Goal: Information Seeking & Learning: Learn about a topic

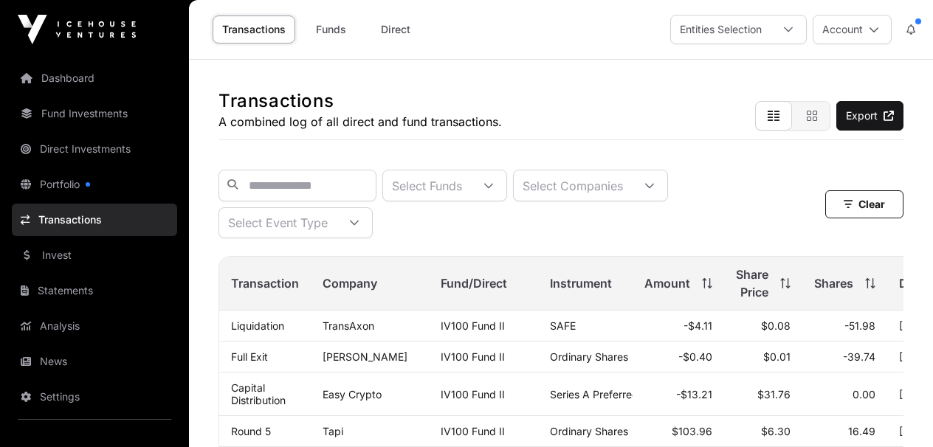
click at [63, 80] on link "Dashboard" at bounding box center [94, 78] width 165 height 32
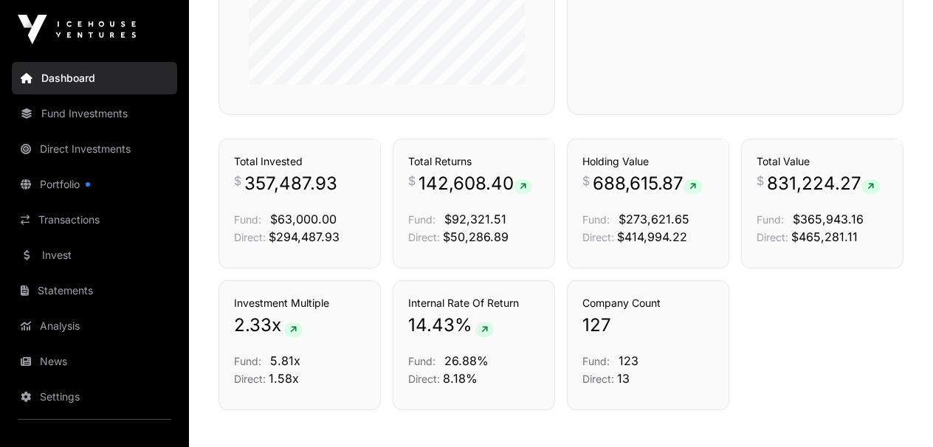
scroll to position [992, 0]
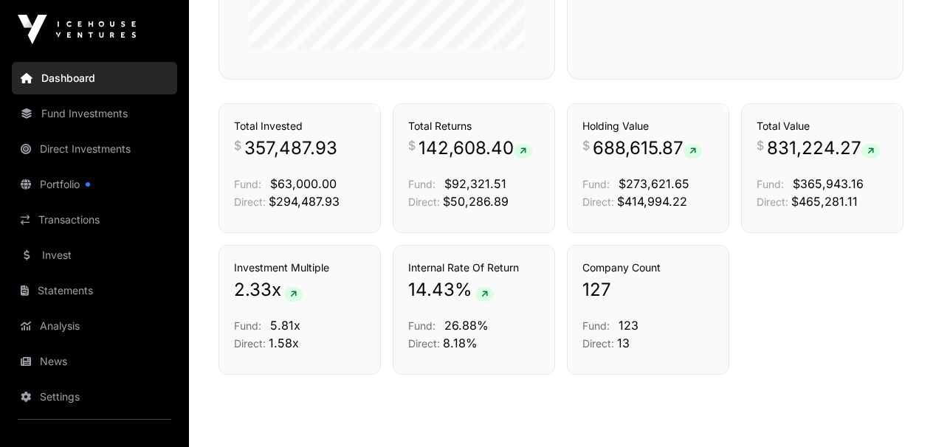
click at [61, 183] on link "Portfolio" at bounding box center [94, 184] width 165 height 32
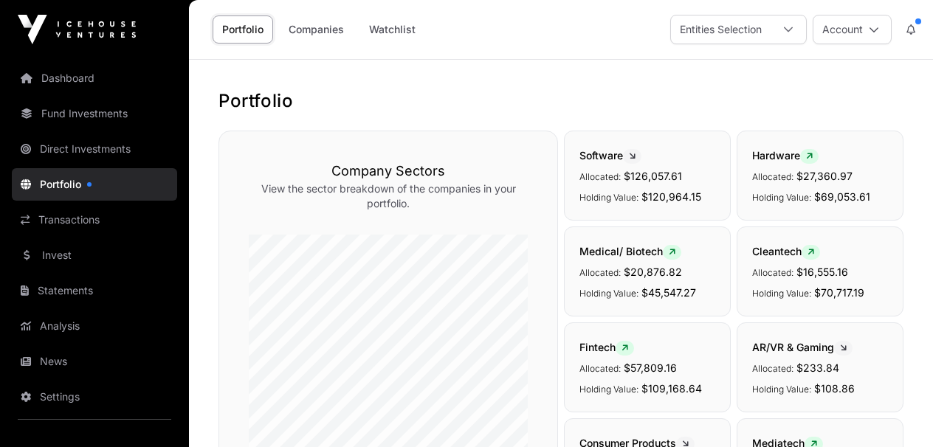
click at [329, 32] on link "Companies" at bounding box center [316, 30] width 75 height 28
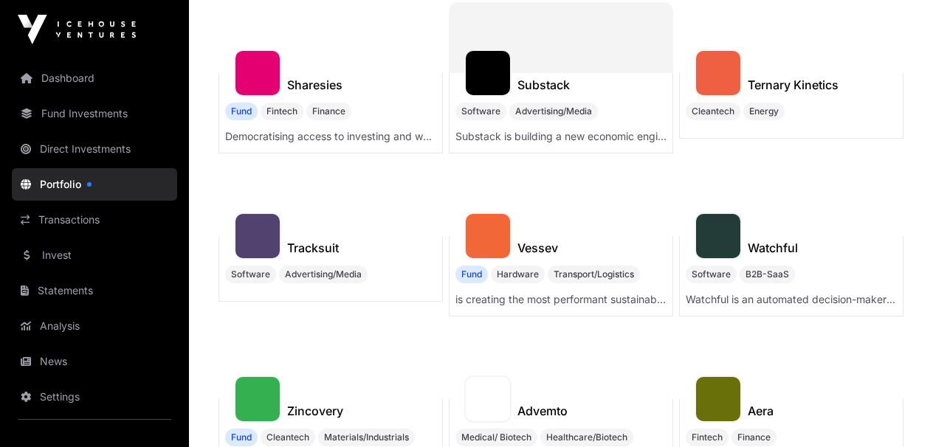
scroll to position [1028, 0]
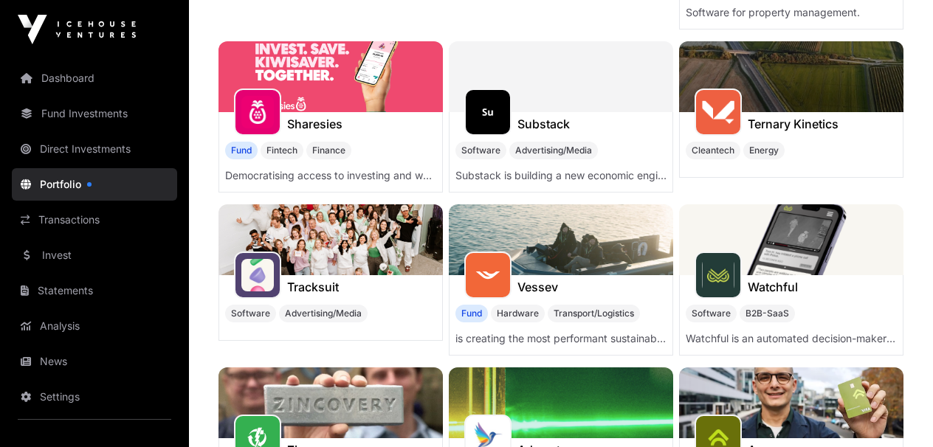
click at [563, 249] on img at bounding box center [561, 239] width 224 height 71
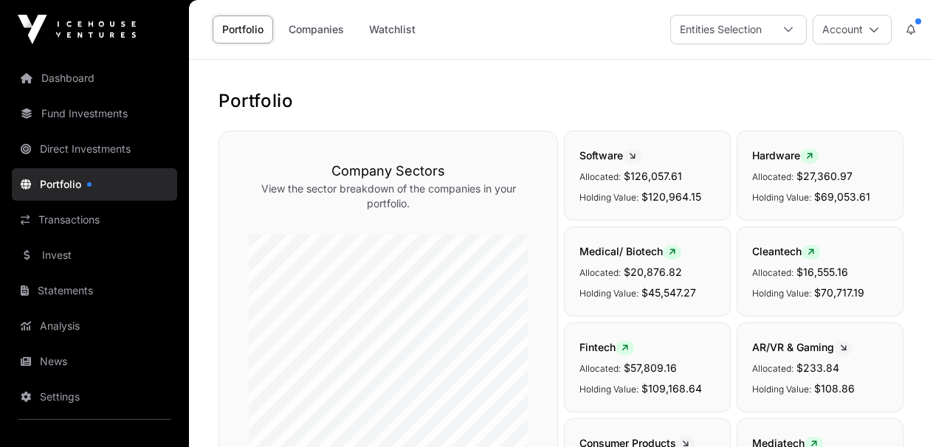
click at [329, 33] on link "Companies" at bounding box center [316, 30] width 75 height 28
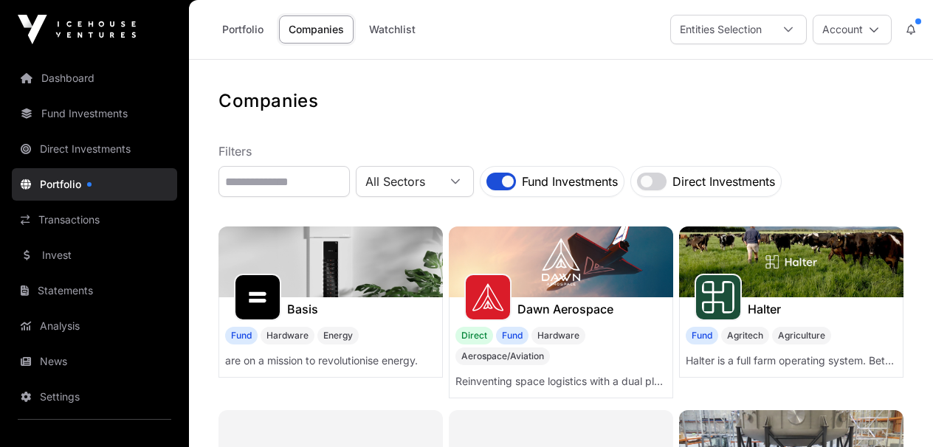
click at [82, 111] on link "Fund Investments" at bounding box center [94, 113] width 165 height 32
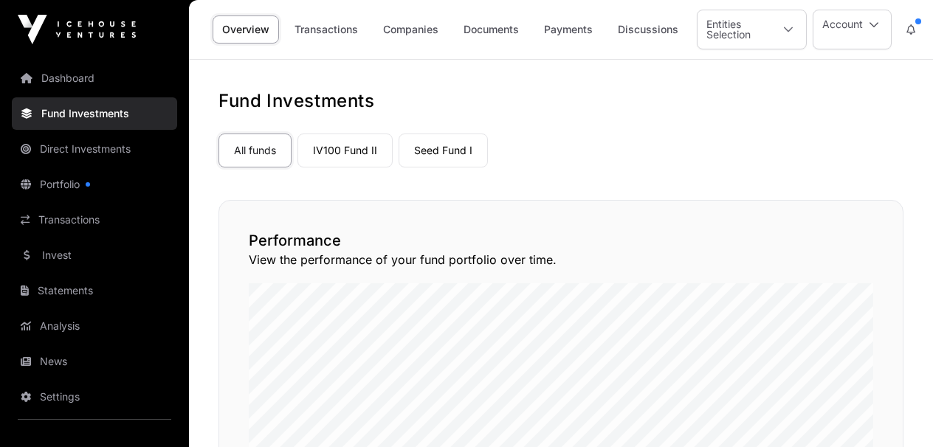
click at [439, 148] on link "Seed Fund I" at bounding box center [443, 151] width 89 height 34
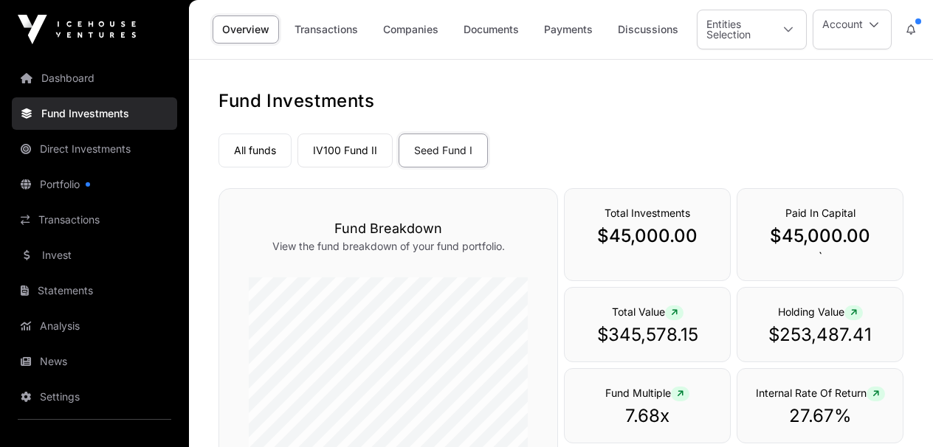
click at [415, 32] on link "Companies" at bounding box center [411, 30] width 75 height 28
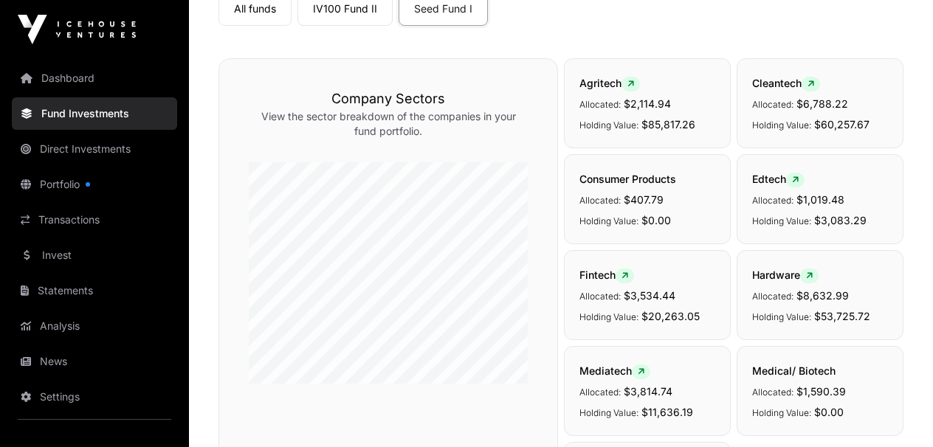
scroll to position [106, 0]
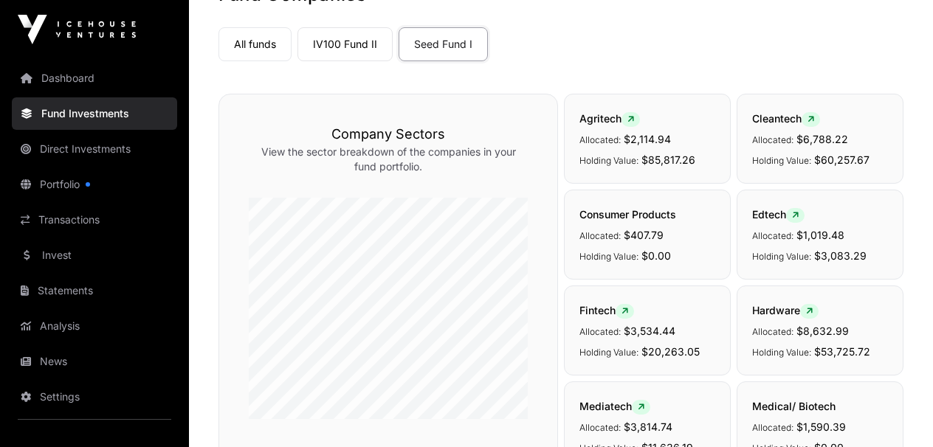
click at [357, 47] on link "IV100 Fund II" at bounding box center [345, 44] width 95 height 34
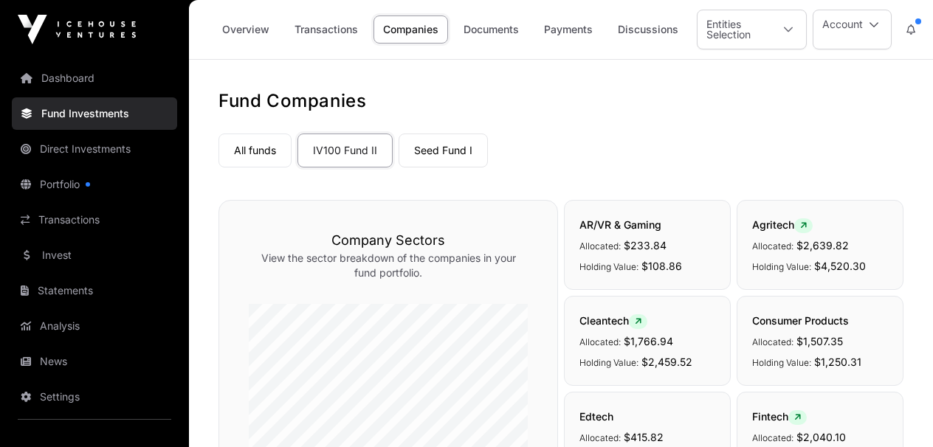
scroll to position [168, 0]
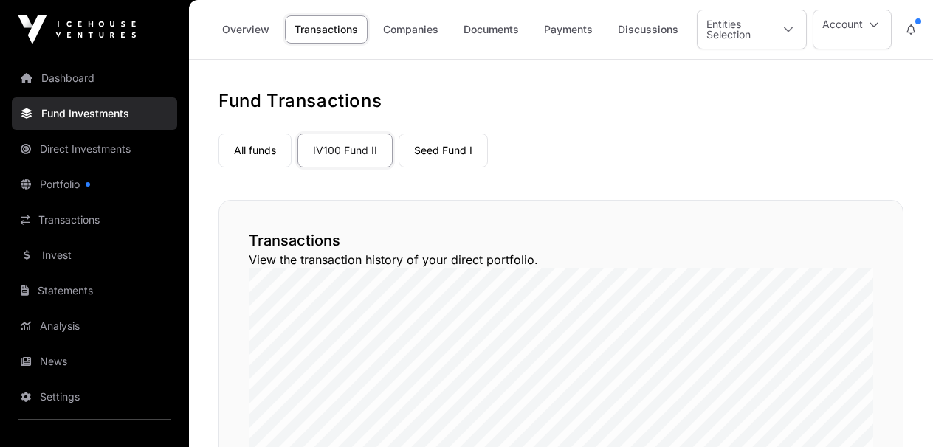
click at [419, 30] on link "Companies" at bounding box center [411, 30] width 75 height 28
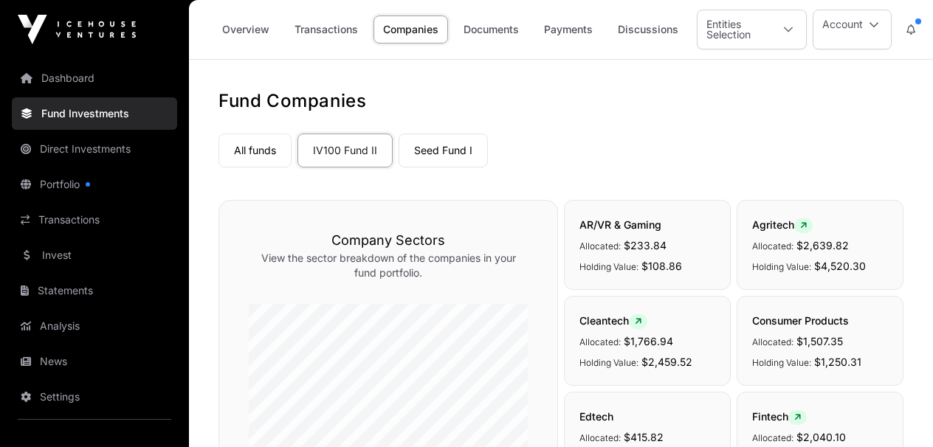
click at [450, 149] on link "Seed Fund I" at bounding box center [443, 151] width 89 height 34
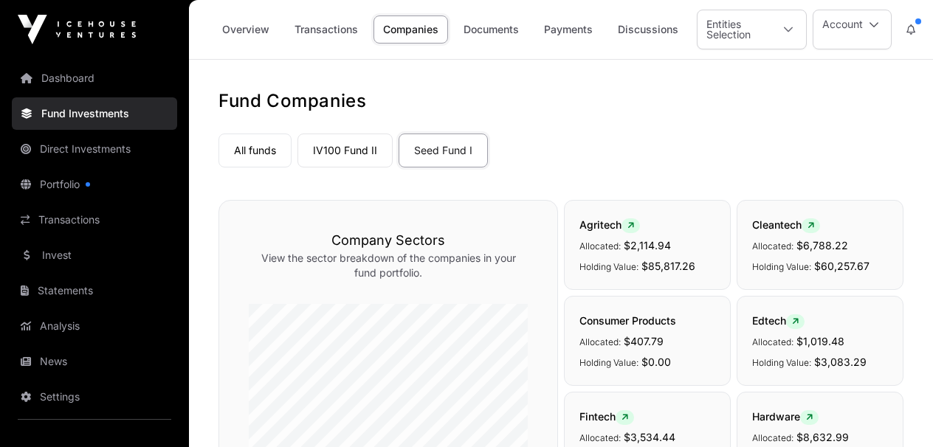
click at [247, 154] on link "All funds" at bounding box center [255, 151] width 73 height 34
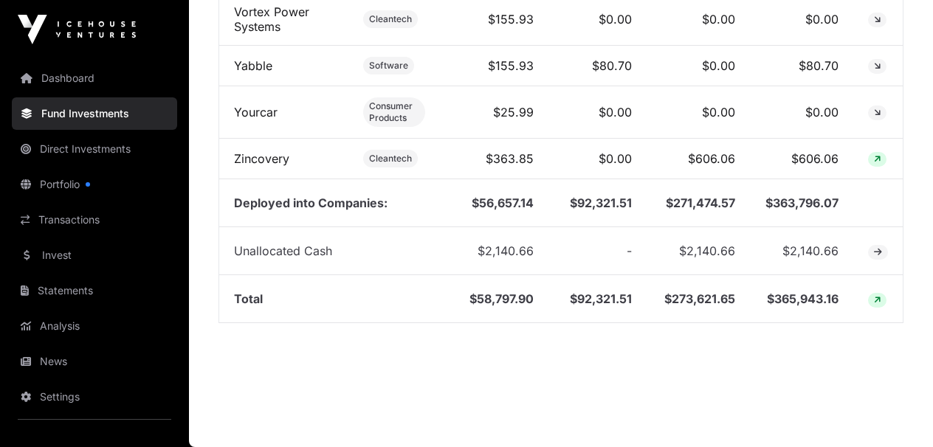
scroll to position [6024, 0]
